Goal: Check status: Check status

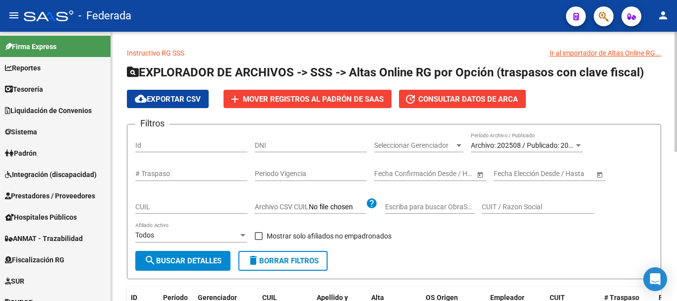
click at [199, 213] on div "CUIL" at bounding box center [191, 204] width 112 height 20
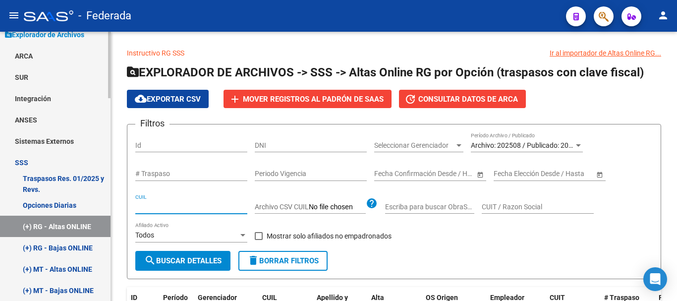
scroll to position [347, 0]
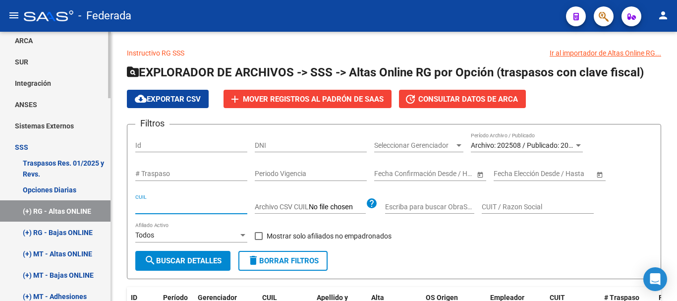
click at [67, 187] on link "Opciones Diarias" at bounding box center [55, 189] width 111 height 21
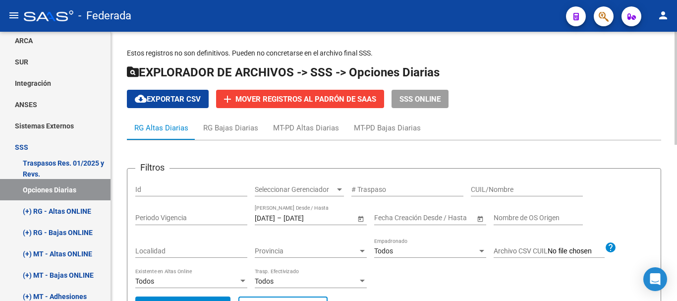
click at [499, 184] on div "CUIL/Nombre" at bounding box center [527, 186] width 112 height 20
paste input "28762116"
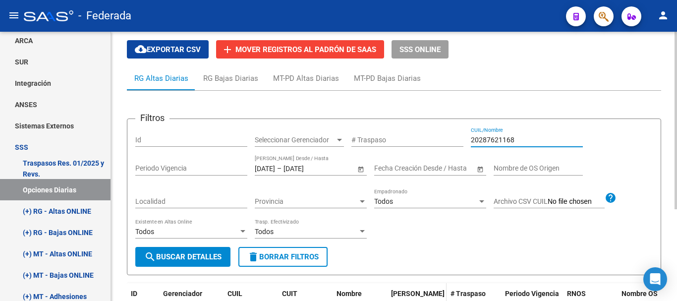
scroll to position [40, 0]
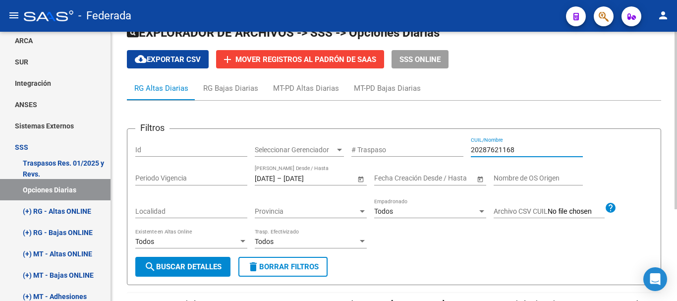
type input "20287621168"
click at [272, 178] on input "[DATE]" at bounding box center [265, 178] width 20 height 8
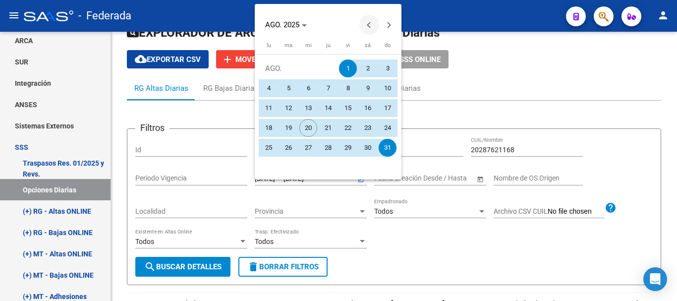
click at [369, 20] on span "Previous month" at bounding box center [369, 25] width 20 height 20
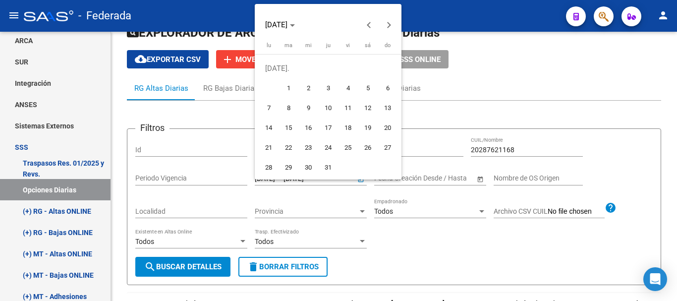
click at [284, 87] on span "1" at bounding box center [289, 88] width 18 height 18
type input "[DATE]"
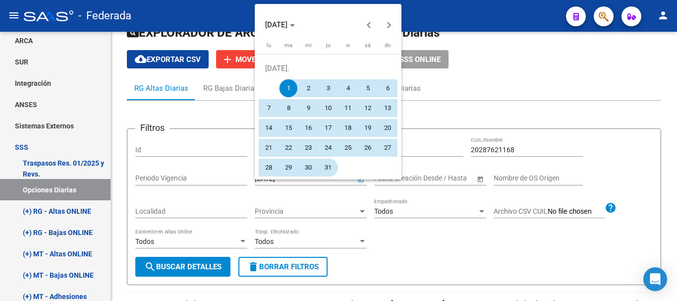
click at [325, 167] on span "31" at bounding box center [328, 168] width 18 height 18
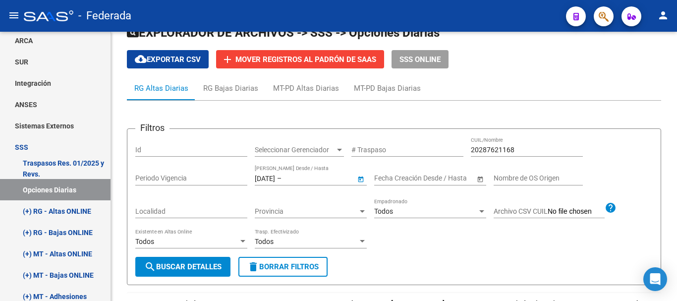
type input "[DATE]"
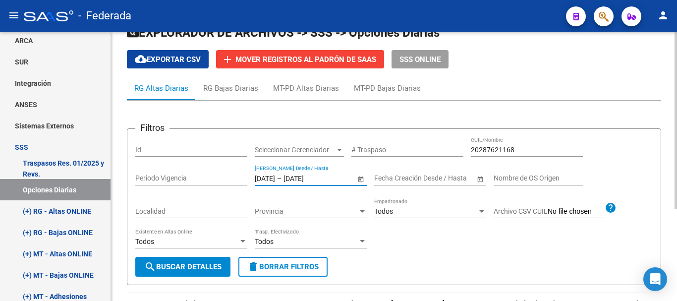
click at [201, 269] on span "search Buscar Detalles" at bounding box center [182, 266] width 77 height 9
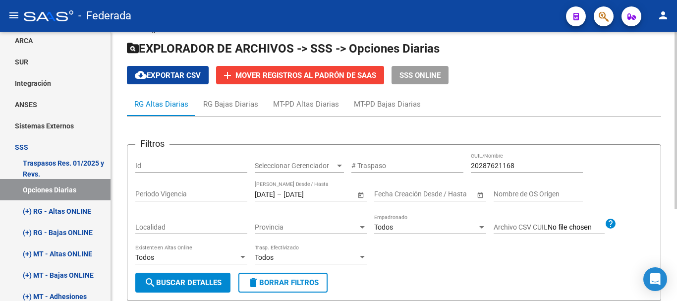
scroll to position [0, 0]
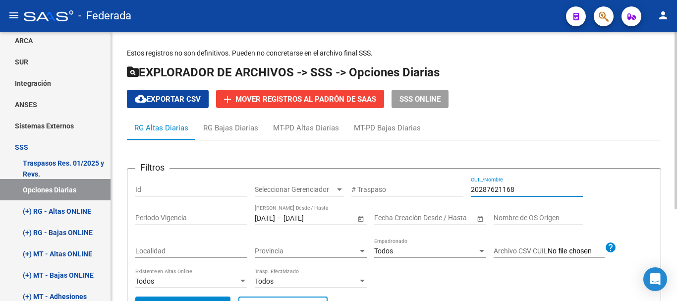
click at [515, 190] on input "20287621168" at bounding box center [527, 189] width 112 height 8
paste input "32219018"
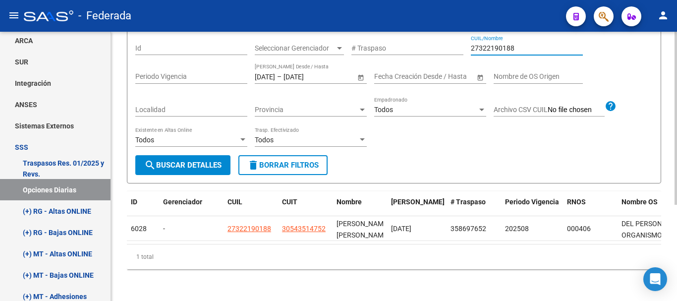
scroll to position [150, 0]
type input "27322190188"
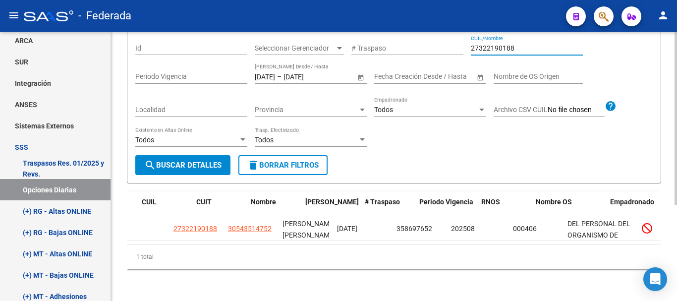
scroll to position [0, 0]
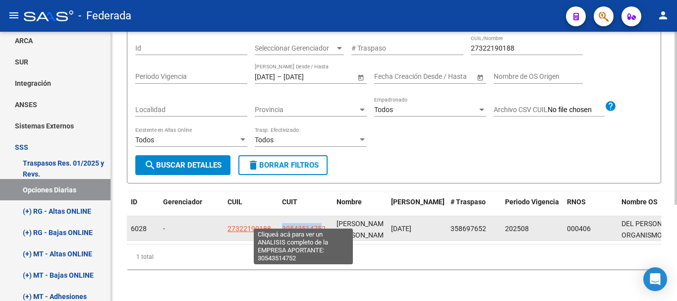
drag, startPoint x: 309, startPoint y: 224, endPoint x: 323, endPoint y: 218, distance: 14.6
click at [323, 218] on datatable-body-cell "30543514752" at bounding box center [305, 228] width 55 height 24
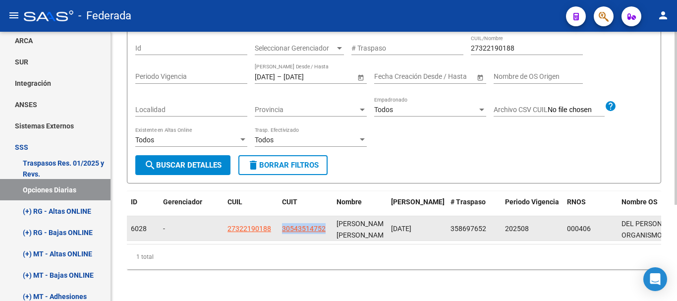
drag, startPoint x: 326, startPoint y: 218, endPoint x: 281, endPoint y: 218, distance: 45.1
click at [281, 218] on datatable-body-cell "30543514752" at bounding box center [305, 228] width 55 height 24
copy span "30543514752"
